Goal: Task Accomplishment & Management: Use online tool/utility

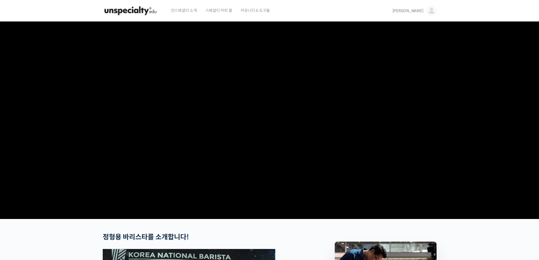
click at [432, 12] on img at bounding box center [432, 11] width 10 height 10
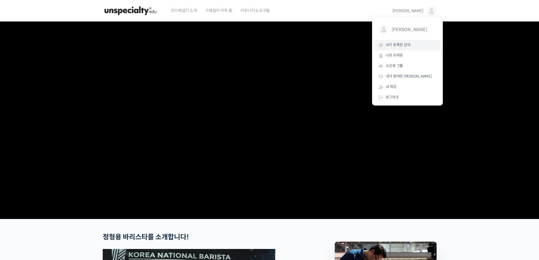
click at [397, 47] on span "내가 등록한 강의" at bounding box center [398, 44] width 25 height 5
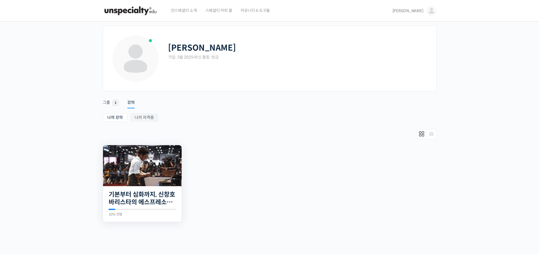
click at [137, 190] on div "20개의 수업 기본부터 심화까지, 신창호 바리스타의 에스프레소 AtoZ 10% 진행 최근 활동: 2025년 09월 16일 12:06 오전 신창…" at bounding box center [142, 204] width 79 height 36
click at [142, 178] on img at bounding box center [142, 165] width 79 height 41
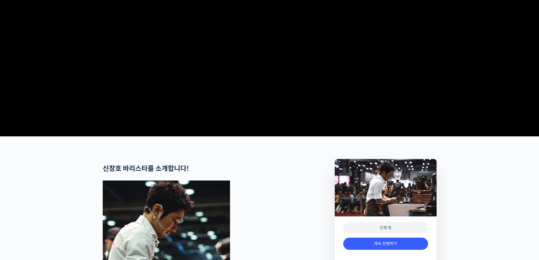
scroll to position [142, 0]
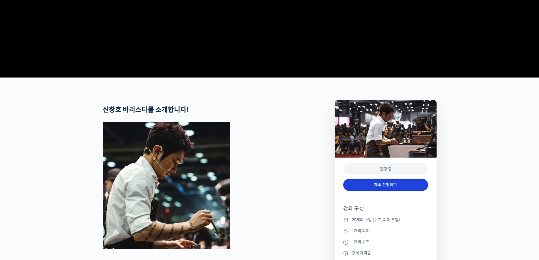
click at [377, 191] on link "계속 진행하기" at bounding box center [385, 185] width 85 height 12
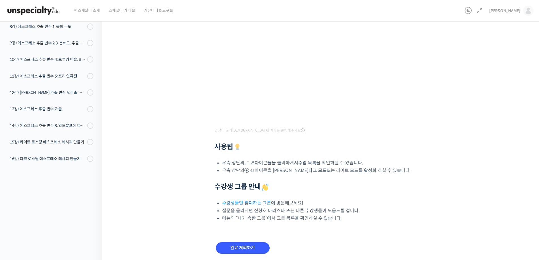
scroll to position [106, 0]
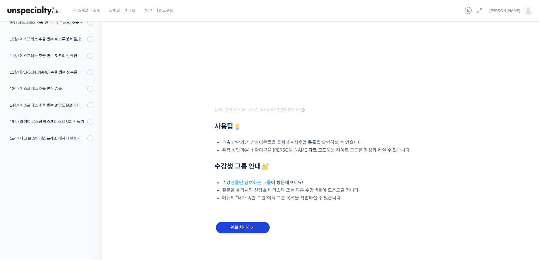
click at [251, 230] on input "완료 처리하기" at bounding box center [243, 228] width 54 height 12
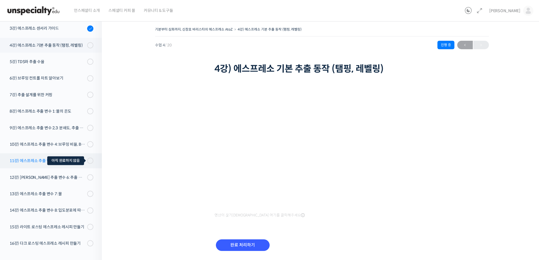
scroll to position [123, 0]
